Goal: Task Accomplishment & Management: Complete application form

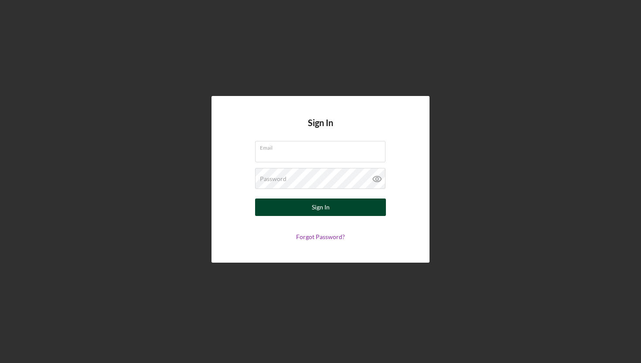
type input "[EMAIL_ADDRESS][DOMAIN_NAME]"
click at [313, 208] on div "Sign In" at bounding box center [321, 206] width 18 height 17
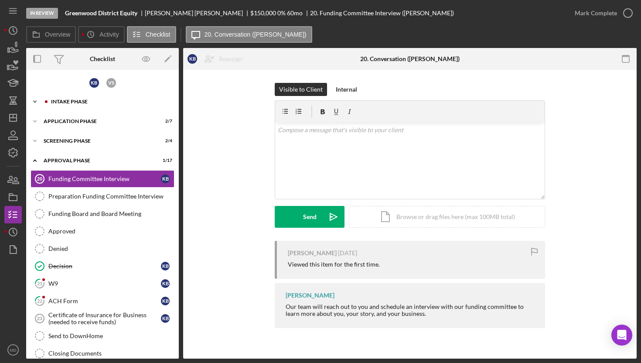
click at [65, 102] on div "Intake Phase" at bounding box center [109, 101] width 117 height 5
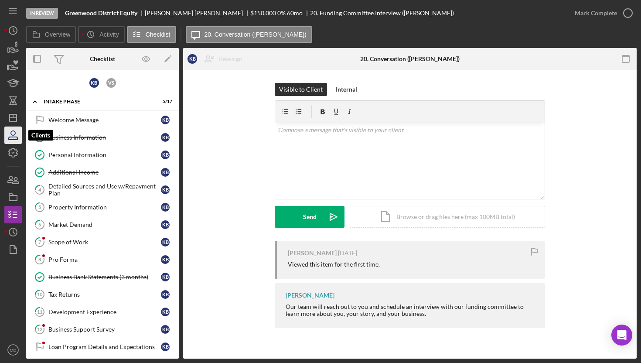
click at [16, 136] on icon "button" at bounding box center [13, 135] width 22 height 22
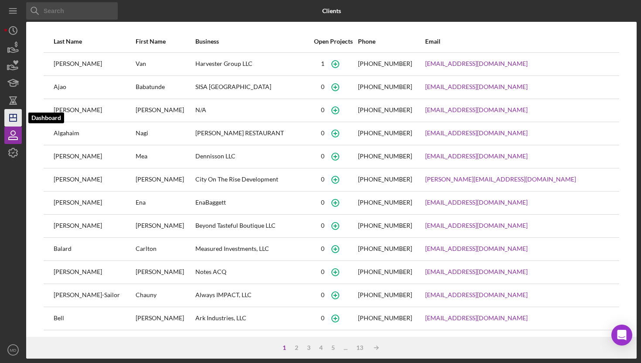
click at [15, 118] on icon "Icon/Dashboard" at bounding box center [13, 118] width 22 height 22
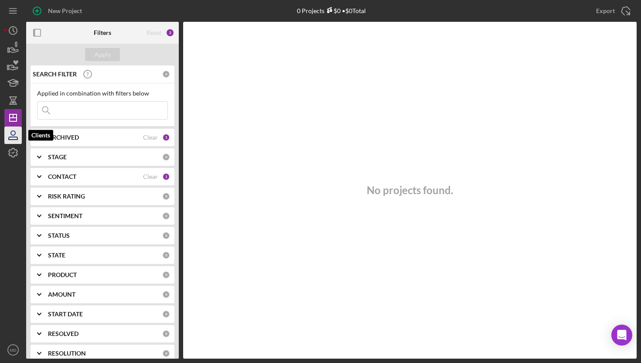
click at [14, 137] on icon "button" at bounding box center [13, 138] width 9 height 3
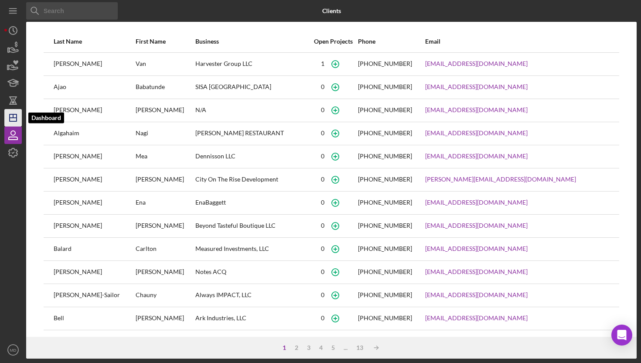
click at [13, 116] on line "button" at bounding box center [13, 115] width 0 height 3
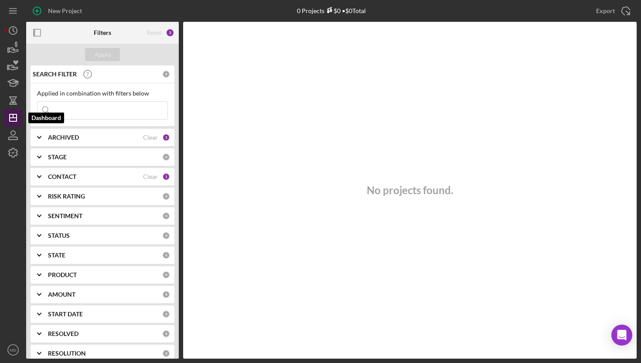
click at [12, 118] on line "button" at bounding box center [13, 118] width 7 height 0
click at [10, 137] on icon "button" at bounding box center [13, 138] width 9 height 3
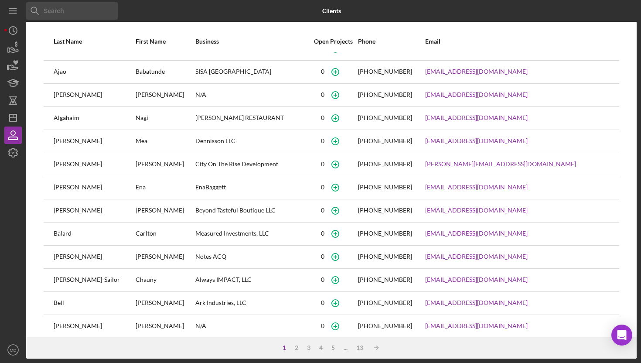
scroll to position [71, 0]
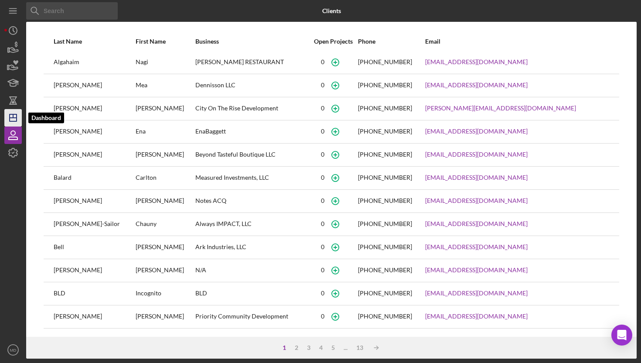
click at [14, 113] on icon "Icon/Dashboard" at bounding box center [13, 118] width 22 height 22
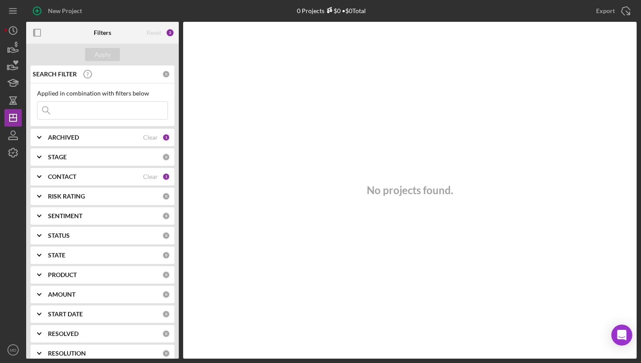
click at [41, 177] on icon "Icon/Expander" at bounding box center [39, 177] width 22 height 22
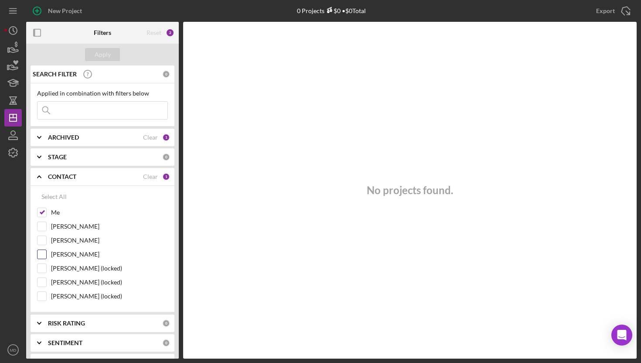
click at [43, 255] on input "[PERSON_NAME]" at bounding box center [41, 254] width 9 height 9
checkbox input "true"
click at [101, 54] on div "Apply" at bounding box center [103, 54] width 16 height 13
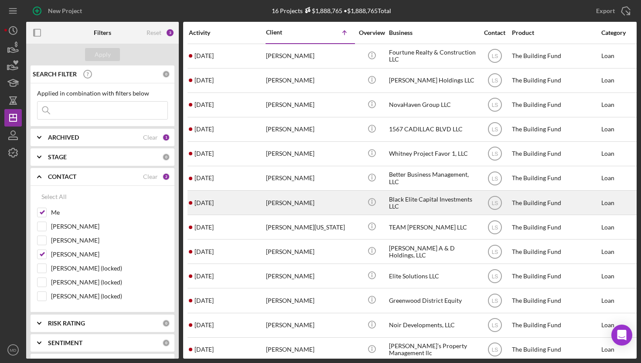
click at [393, 203] on div "Black Elite Capital Investments LLC" at bounding box center [432, 202] width 87 height 23
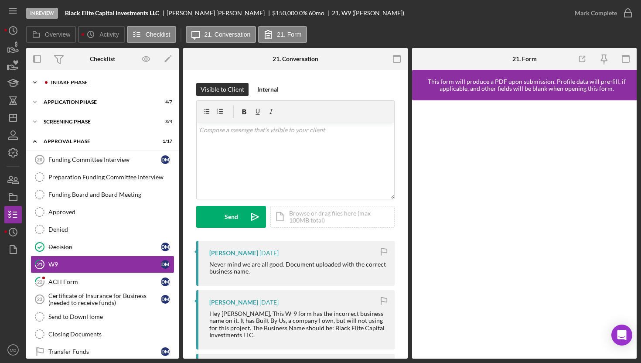
click at [97, 84] on div "Intake Phase" at bounding box center [109, 82] width 117 height 5
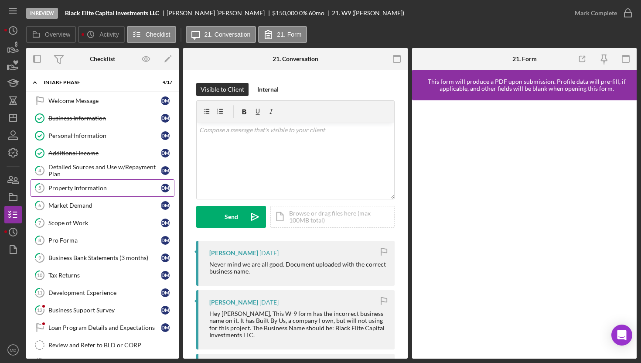
click at [95, 191] on div "Property Information" at bounding box center [104, 187] width 112 height 7
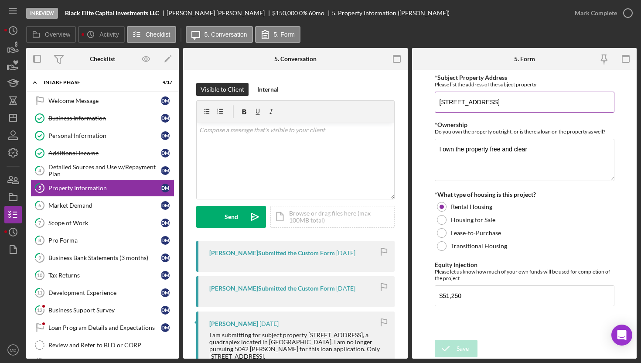
drag, startPoint x: 439, startPoint y: 102, endPoint x: 518, endPoint y: 104, distance: 78.5
click at [518, 104] on input "[STREET_ADDRESS]" at bounding box center [525, 102] width 180 height 21
click at [89, 100] on div "Welcome Message" at bounding box center [104, 100] width 112 height 7
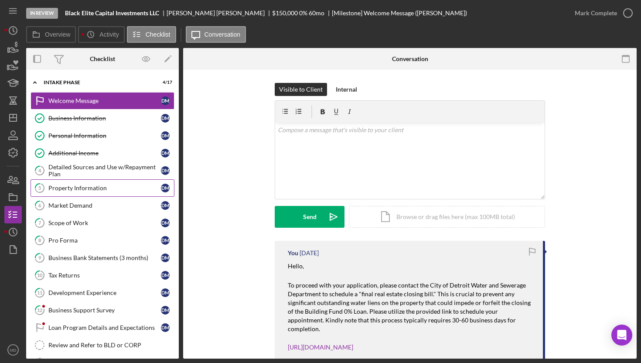
click at [95, 188] on div "Property Information" at bounding box center [104, 187] width 112 height 7
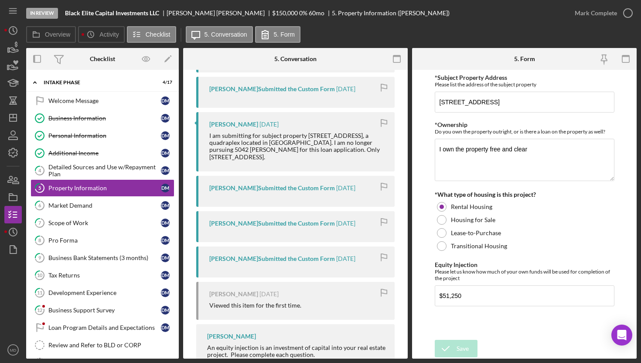
scroll to position [194, 0]
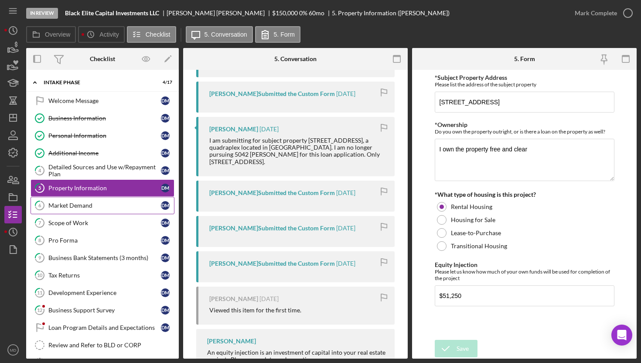
click at [88, 204] on div "Market Demand" at bounding box center [104, 205] width 112 height 7
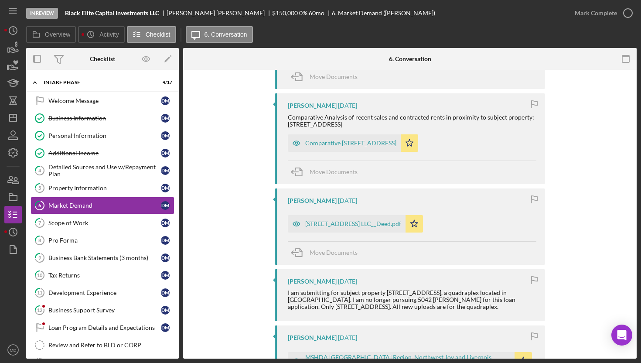
scroll to position [559, 0]
click at [336, 225] on div "[STREET_ADDRESS] LLC__Deed.pdf" at bounding box center [353, 222] width 96 height 7
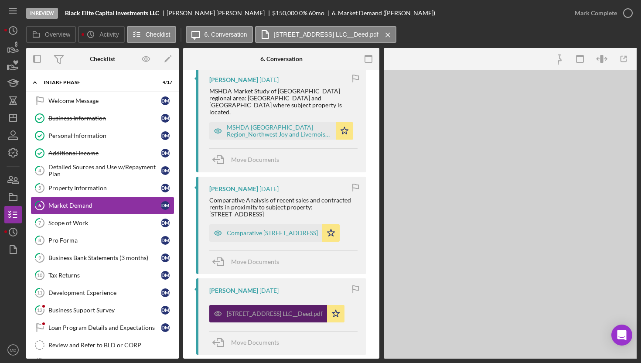
scroll to position [643, 0]
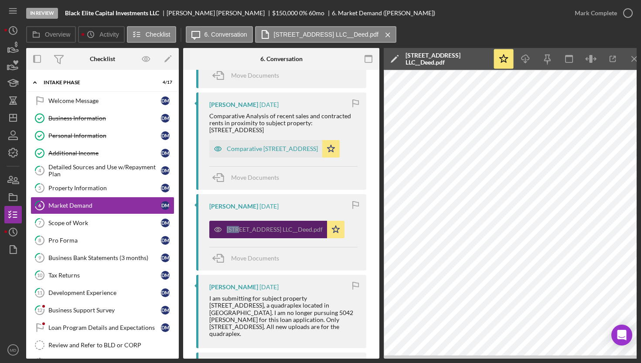
drag, startPoint x: 225, startPoint y: 228, endPoint x: 272, endPoint y: 230, distance: 47.1
click at [272, 229] on div "[STREET_ADDRESS] LLC__Deed.pdf" at bounding box center [268, 229] width 118 height 17
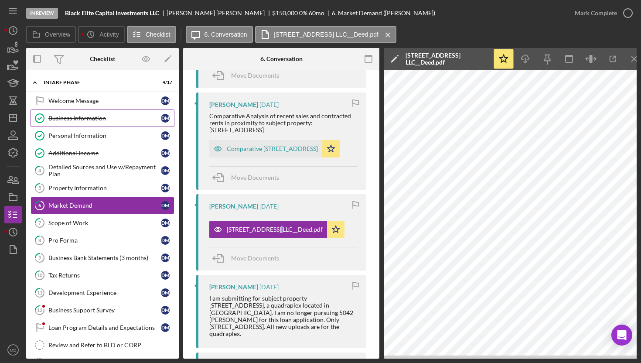
click at [82, 122] on link "Business Information Business Information [PERSON_NAME]" at bounding box center [103, 117] width 144 height 17
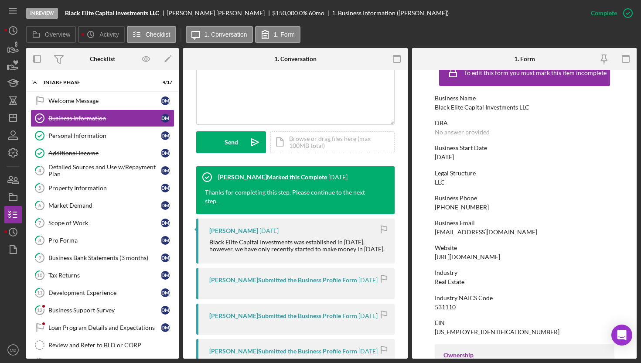
scroll to position [221, 0]
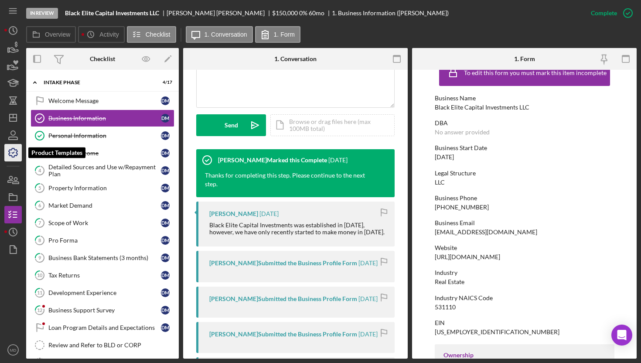
click at [15, 154] on icon "button" at bounding box center [13, 153] width 22 height 22
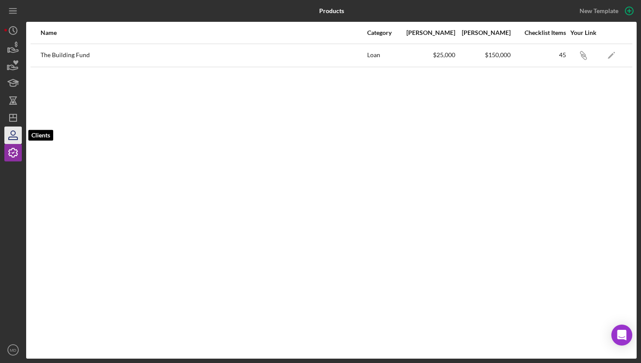
click at [14, 135] on icon "button" at bounding box center [13, 133] width 4 height 4
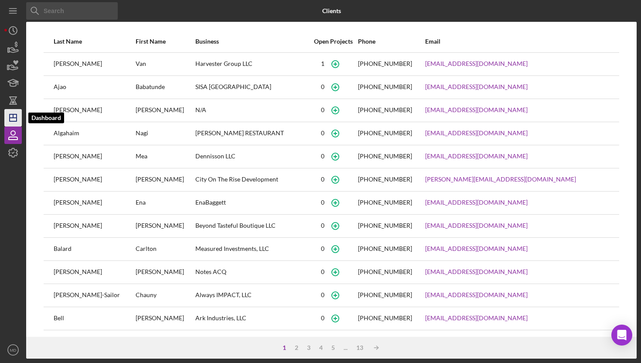
click at [16, 119] on polygon "button" at bounding box center [13, 117] width 7 height 7
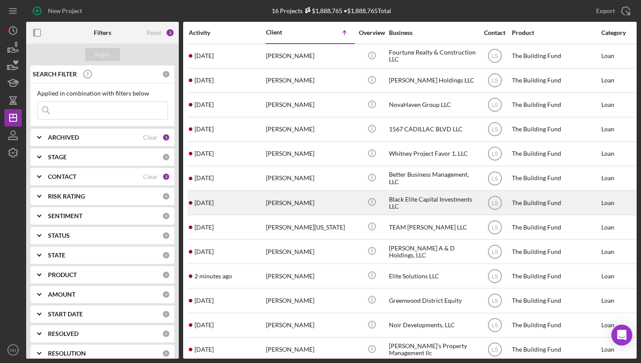
click at [276, 202] on div "[PERSON_NAME]" at bounding box center [309, 202] width 87 height 23
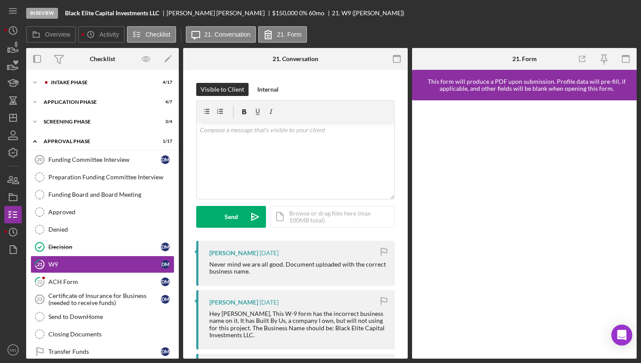
scroll to position [50, 0]
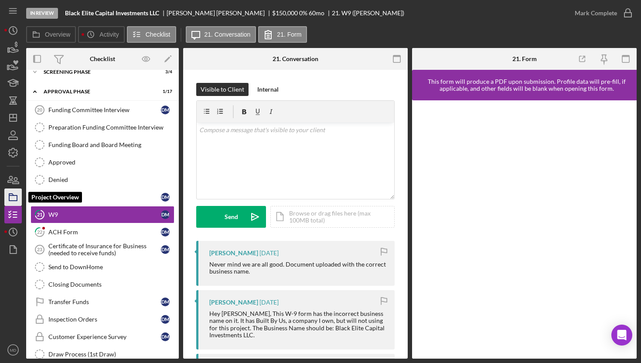
click at [14, 197] on icon "button" at bounding box center [13, 197] width 22 height 22
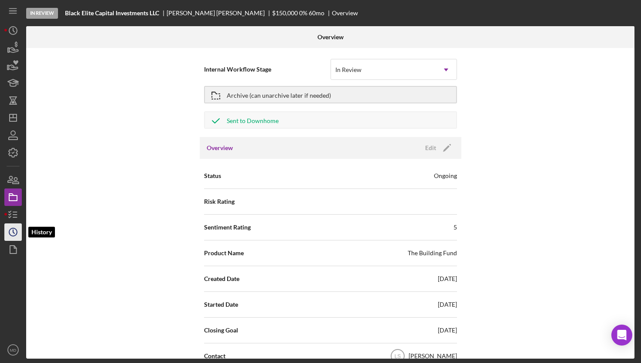
click at [17, 229] on circle "button" at bounding box center [13, 232] width 8 height 8
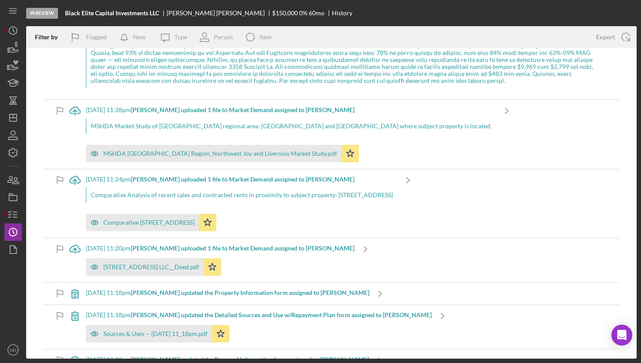
scroll to position [2814, 0]
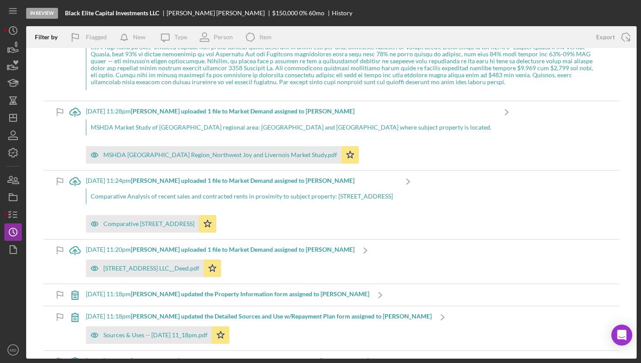
drag, startPoint x: 103, startPoint y: 260, endPoint x: 110, endPoint y: 1, distance: 259.5
click at [17, 216] on icon "button" at bounding box center [13, 215] width 22 height 22
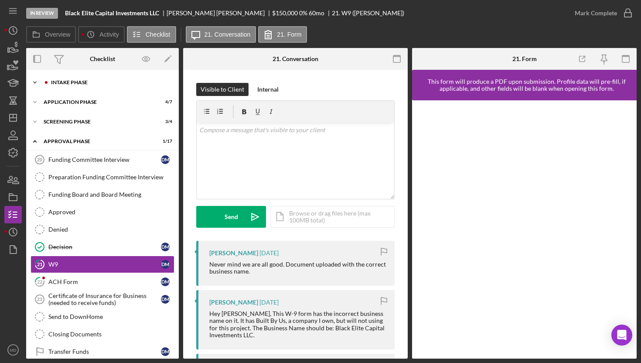
click at [99, 83] on div "Intake Phase" at bounding box center [109, 82] width 117 height 5
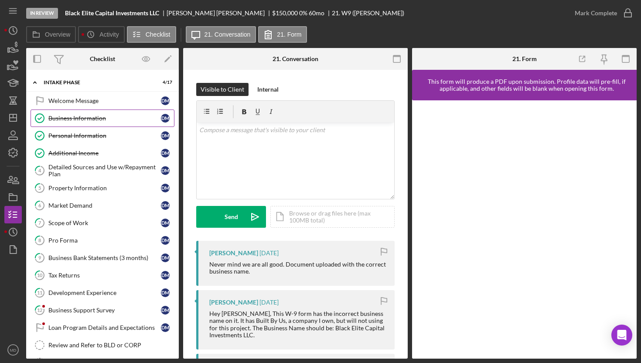
click at [92, 125] on link "Business Information Business Information [PERSON_NAME]" at bounding box center [103, 117] width 144 height 17
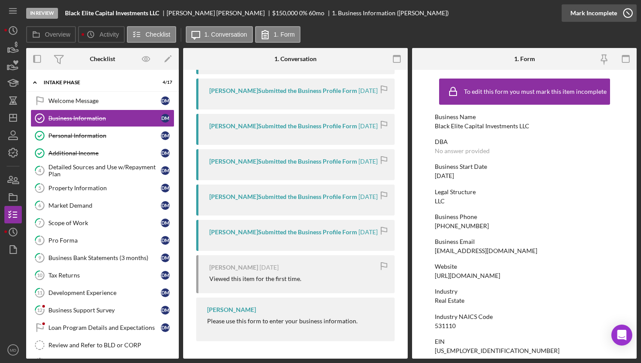
click at [611, 13] on div "Mark Incomplete" at bounding box center [593, 12] width 47 height 17
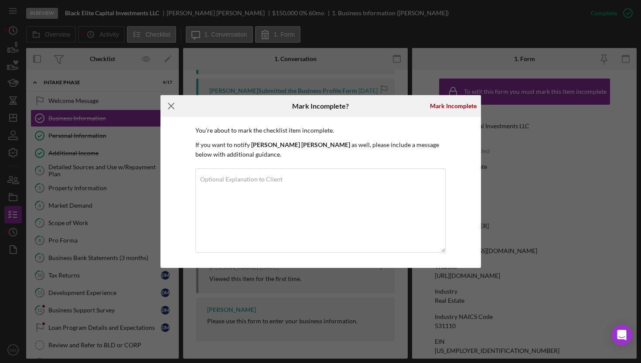
click at [171, 104] on icon "Icon/Menu Close" at bounding box center [171, 106] width 22 height 22
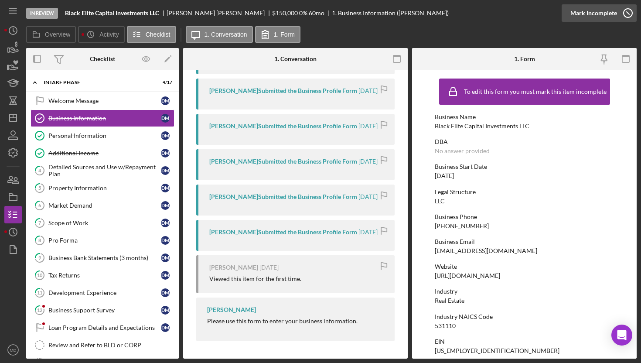
click at [602, 15] on div "Mark Incomplete" at bounding box center [593, 12] width 47 height 17
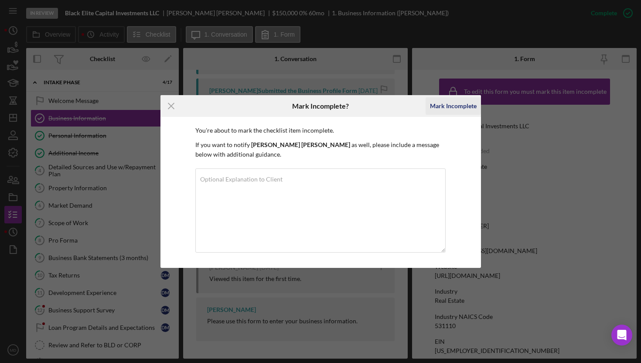
click at [443, 104] on div "Mark Incomplete" at bounding box center [453, 105] width 47 height 17
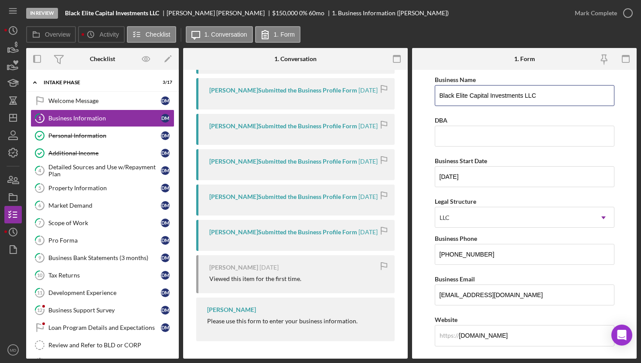
drag, startPoint x: 543, startPoint y: 96, endPoint x: 421, endPoint y: 87, distance: 122.4
click at [421, 86] on form "Business Name Black Elite Capital Investments LLC DBA Business Start Date [DATE…" at bounding box center [524, 214] width 225 height 289
paste input "[STREET_ADDRESS]"
click at [487, 99] on input "[STREET_ADDRESS], LLC" at bounding box center [525, 95] width 180 height 21
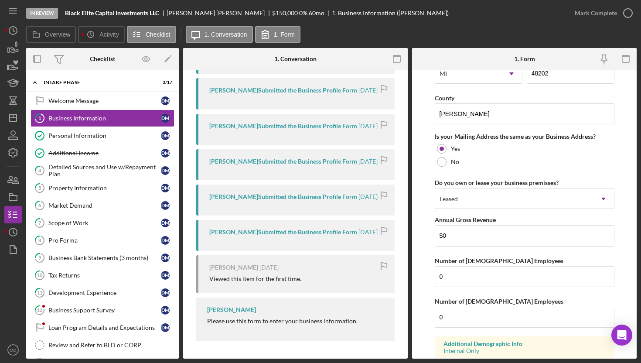
scroll to position [679, 0]
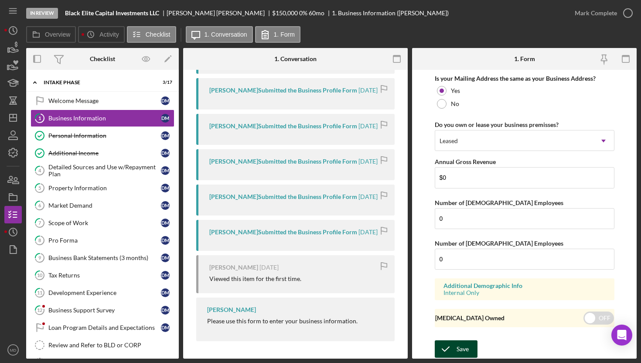
type input "[STREET_ADDRESS] LLC"
click at [455, 348] on icon "submit" at bounding box center [446, 349] width 22 height 22
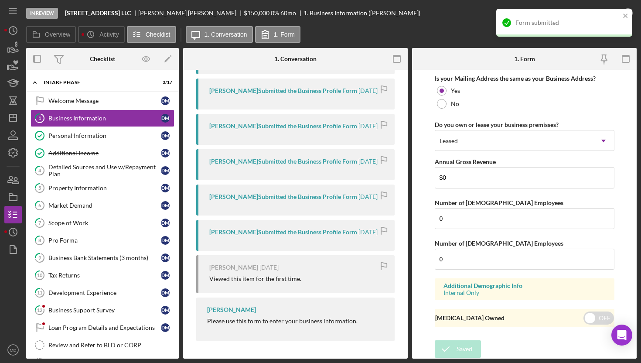
scroll to position [450, 0]
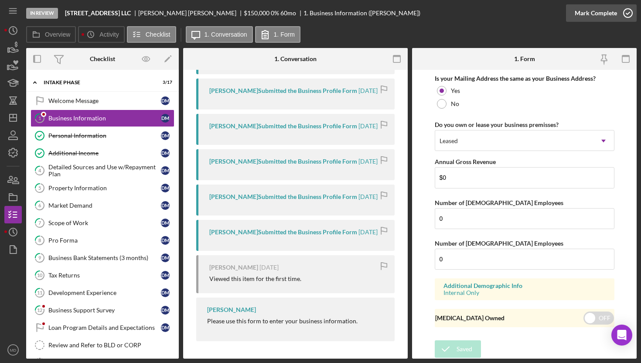
click at [613, 12] on div "Mark Complete" at bounding box center [596, 12] width 42 height 17
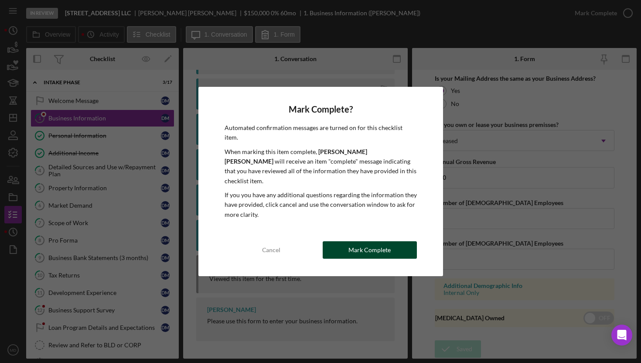
click at [372, 245] on div "Mark Complete" at bounding box center [369, 249] width 42 height 17
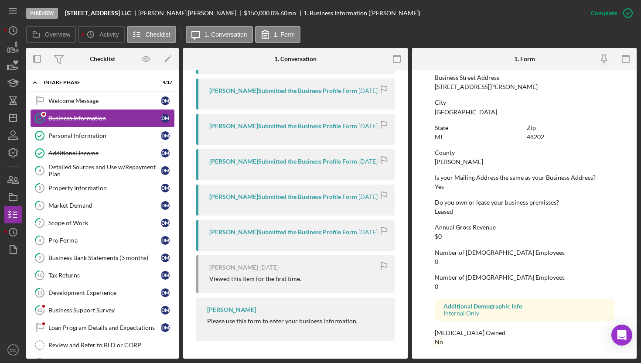
scroll to position [2, 0]
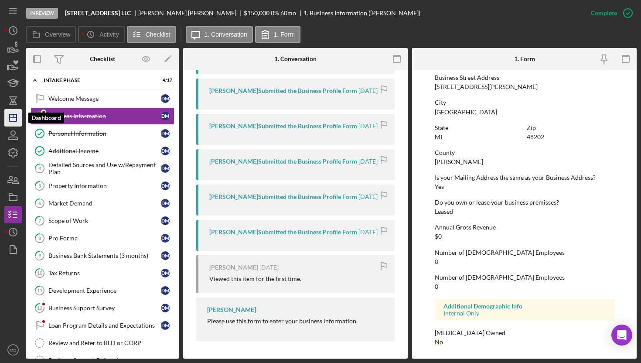
click at [15, 120] on icon "Icon/Dashboard" at bounding box center [13, 118] width 22 height 22
